Goal: Navigation & Orientation: Find specific page/section

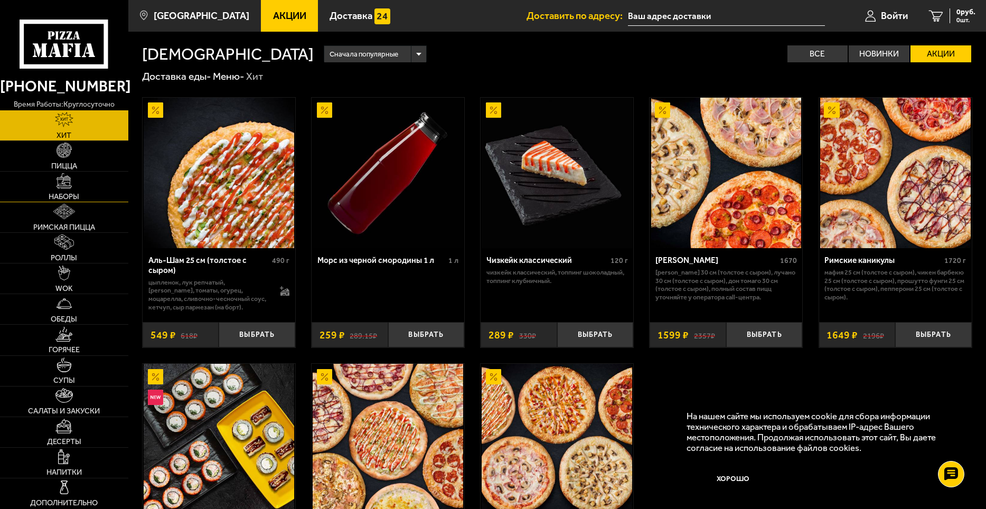
click at [67, 193] on span "Наборы" at bounding box center [64, 196] width 31 height 7
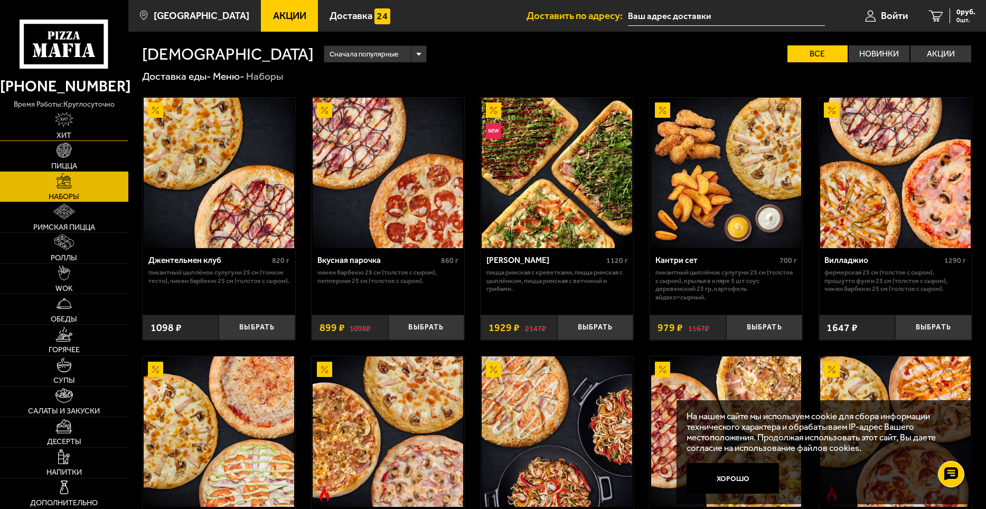
click at [64, 122] on img at bounding box center [64, 119] width 18 height 15
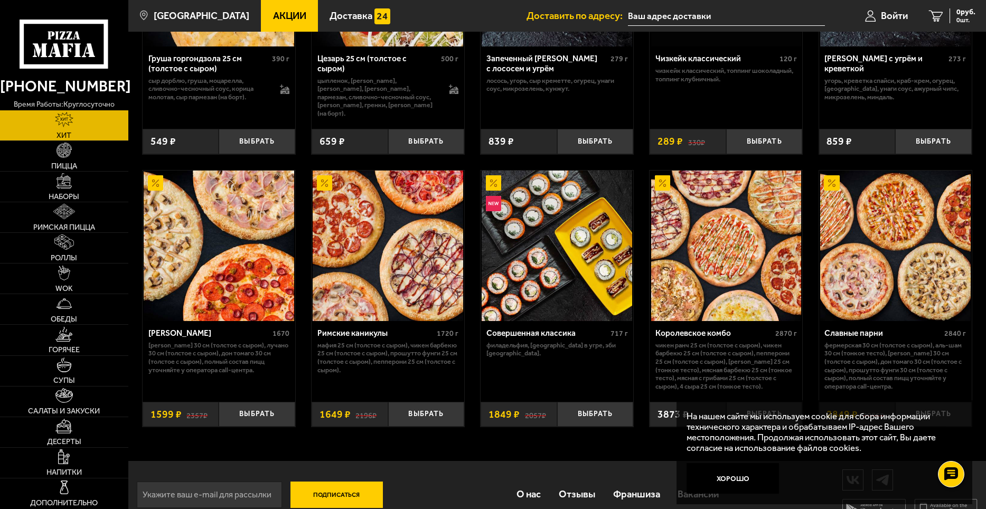
scroll to position [500, 0]
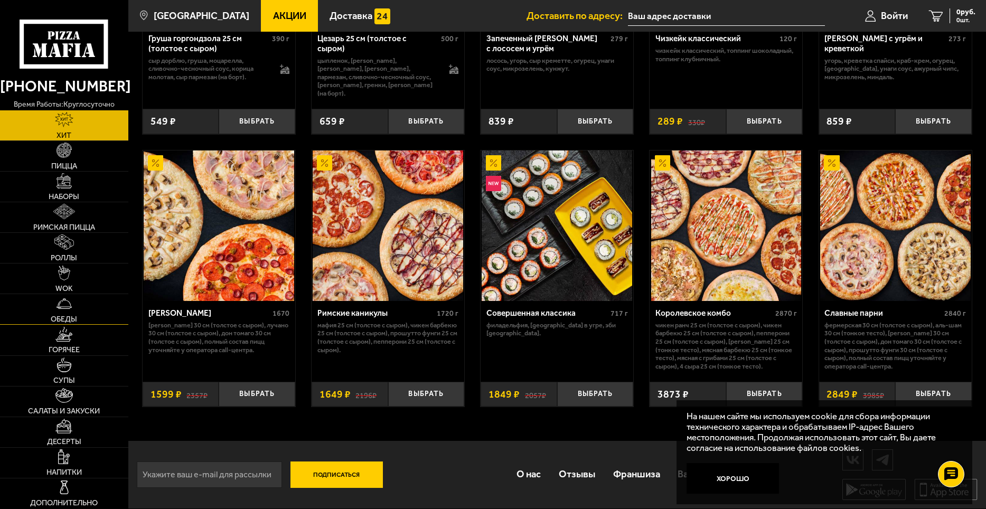
click at [54, 311] on link "Обеды" at bounding box center [64, 309] width 128 height 30
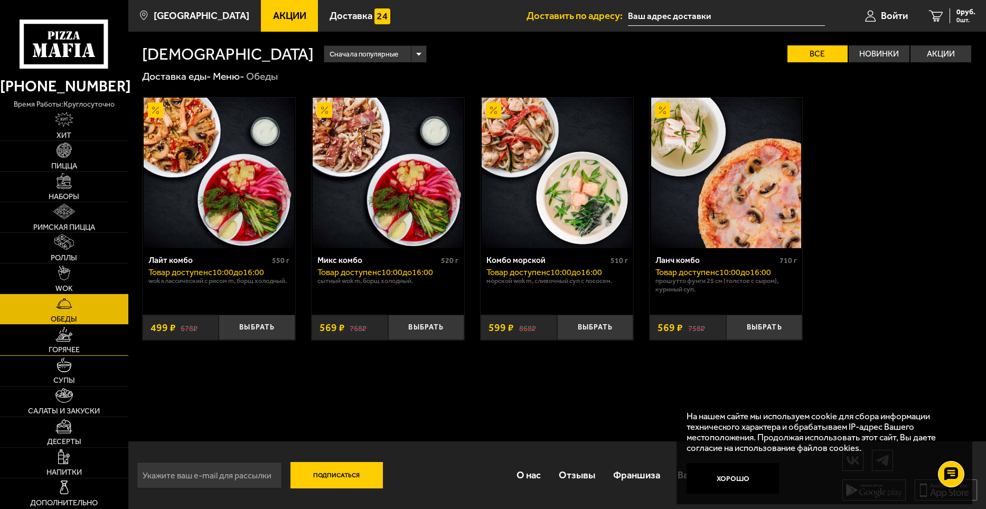
click at [58, 343] on link "Горячее" at bounding box center [64, 340] width 128 height 30
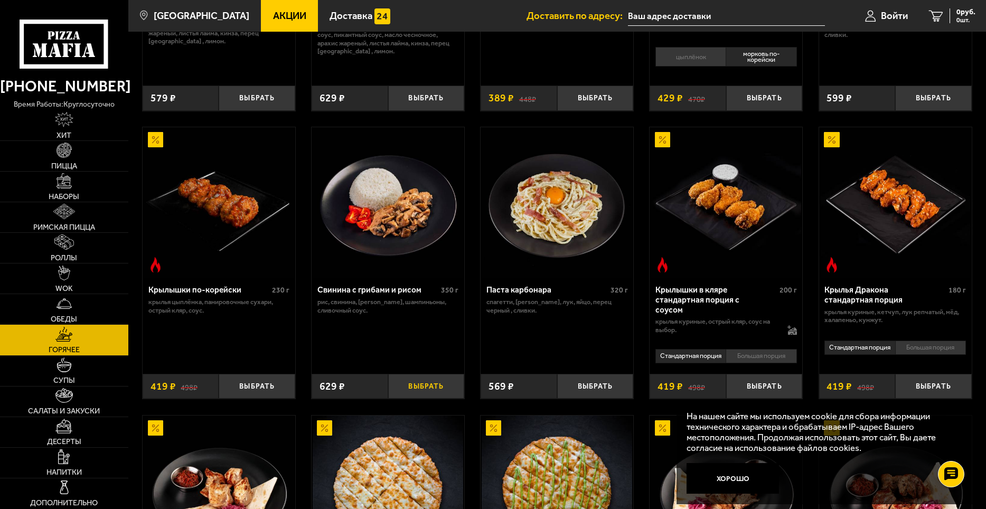
scroll to position [211, 0]
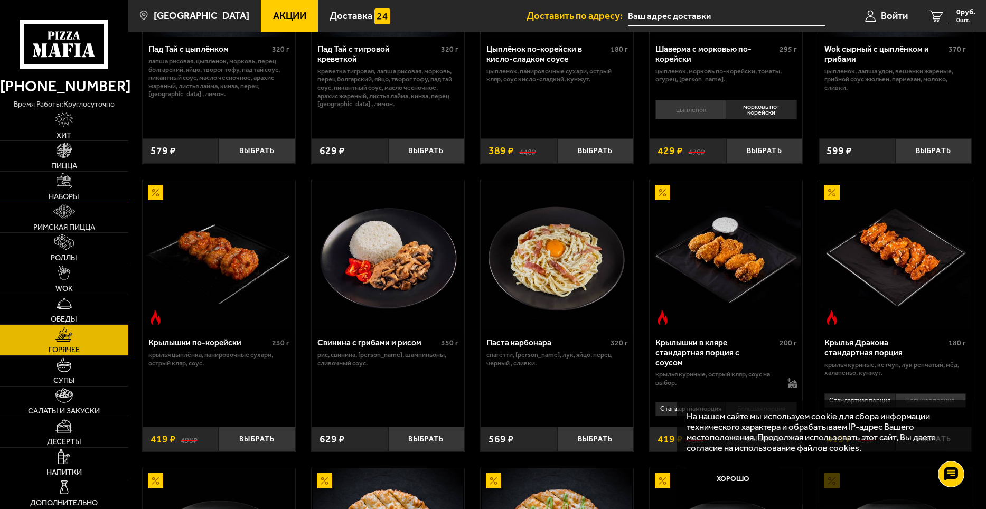
click at [59, 187] on img at bounding box center [64, 180] width 15 height 15
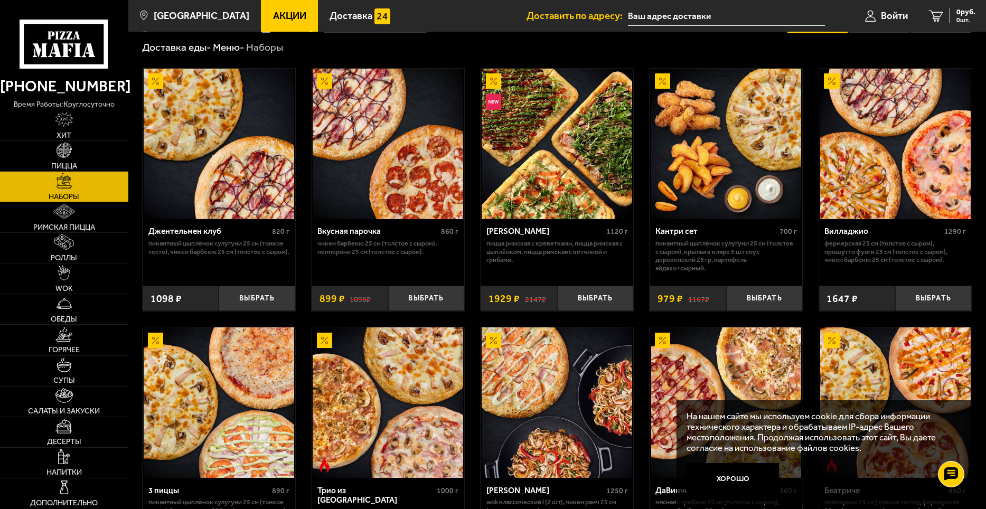
scroll to position [53, 0]
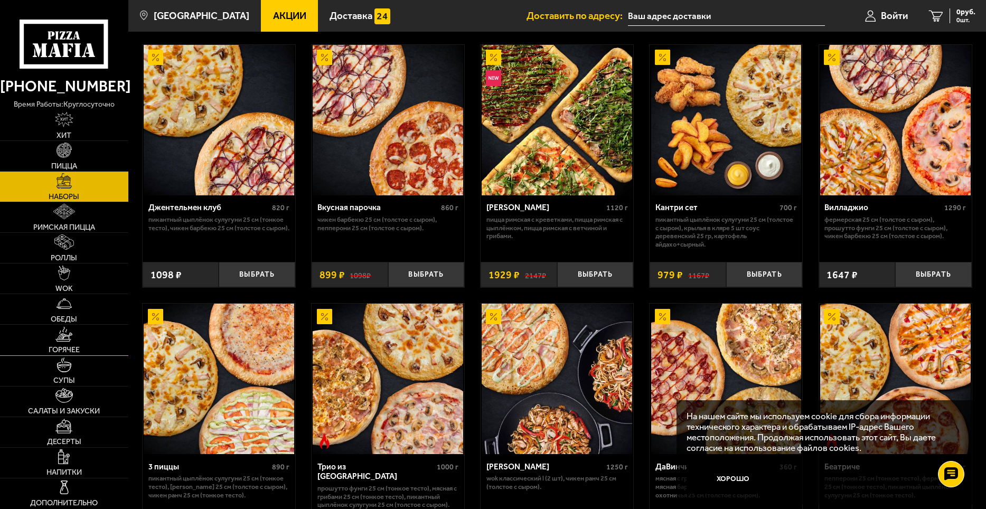
click at [69, 339] on img at bounding box center [63, 334] width 17 height 15
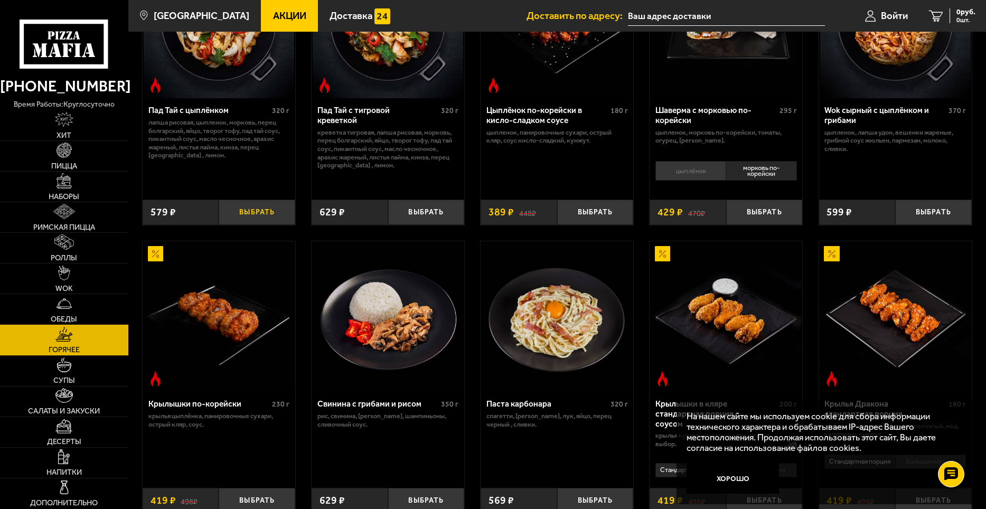
scroll to position [159, 0]
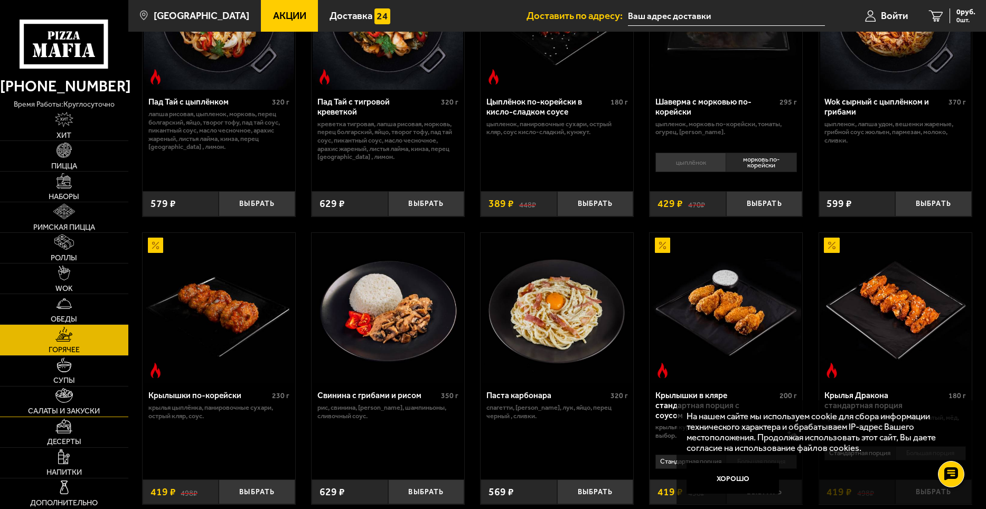
click at [63, 401] on img at bounding box center [63, 395] width 17 height 15
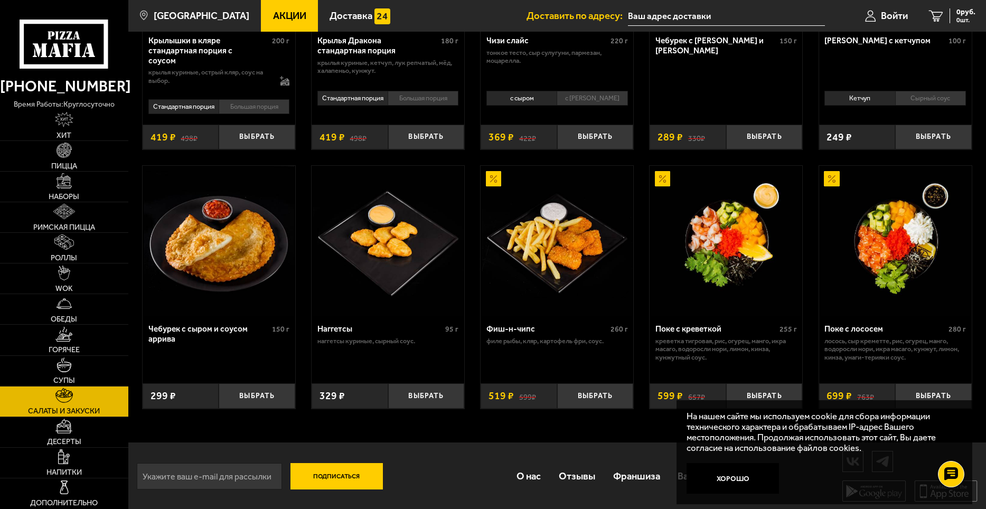
scroll to position [513, 0]
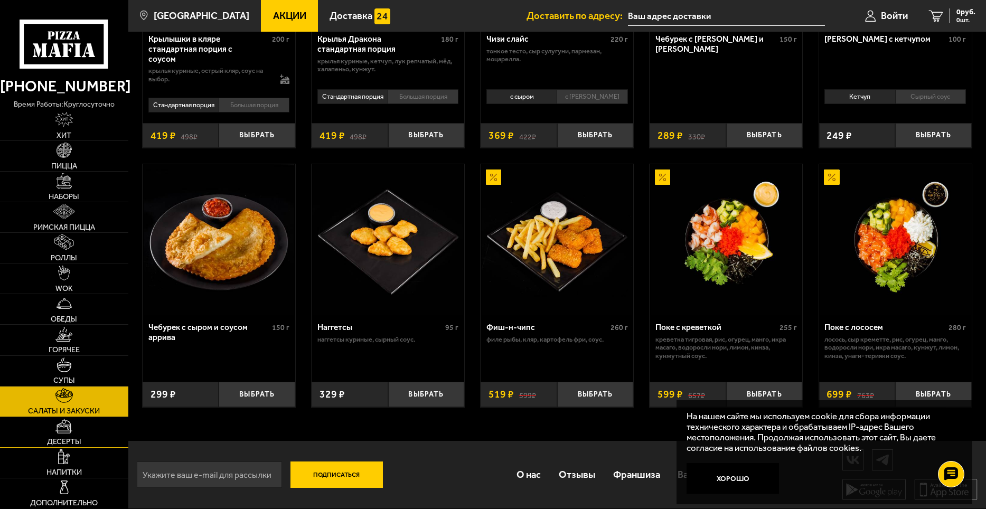
click at [62, 435] on link "Десерты" at bounding box center [64, 432] width 128 height 30
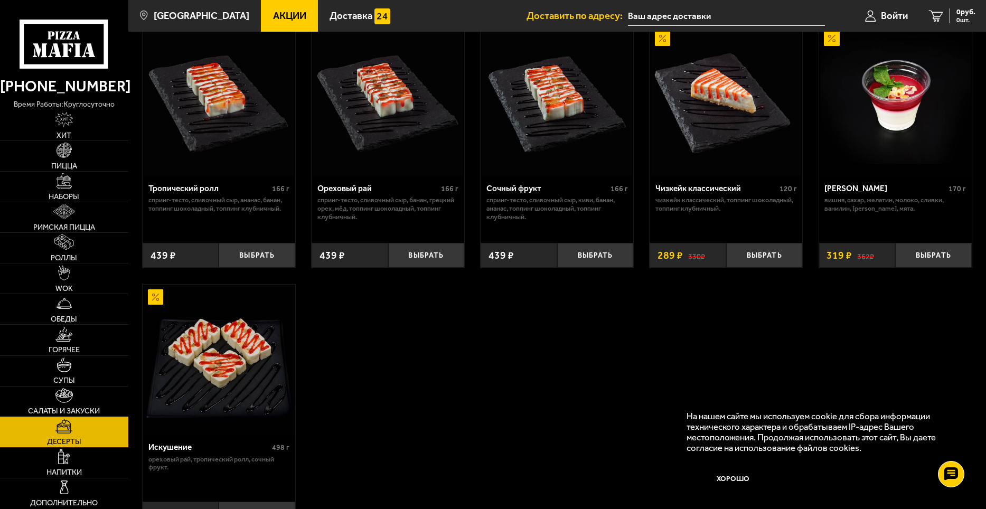
scroll to position [370, 0]
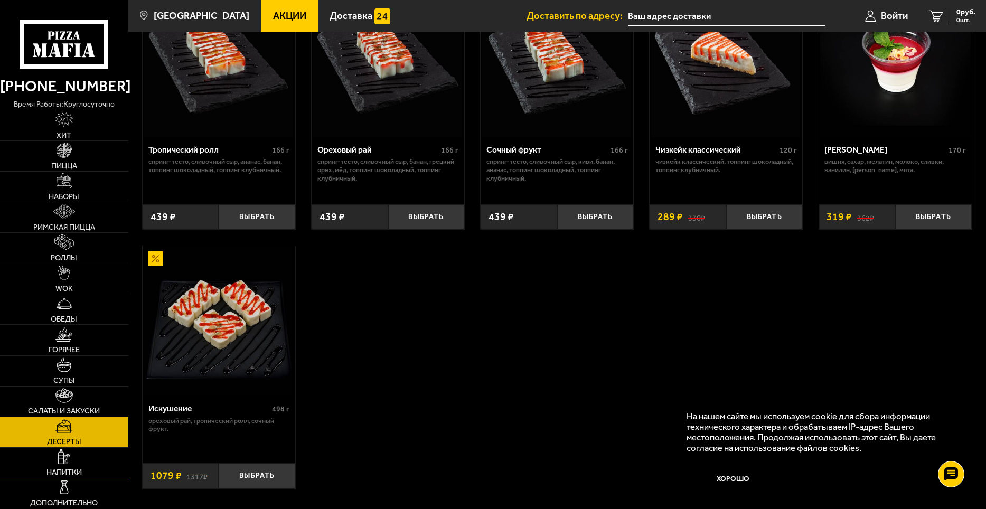
click at [62, 454] on img at bounding box center [64, 457] width 12 height 15
